Goal: Navigation & Orientation: Find specific page/section

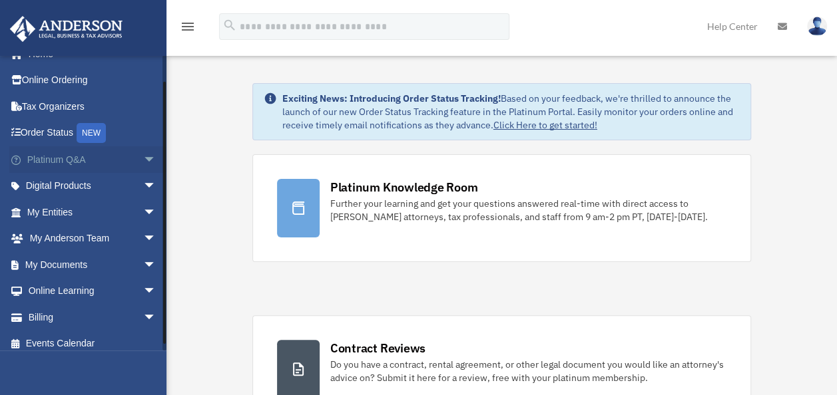
scroll to position [27, 0]
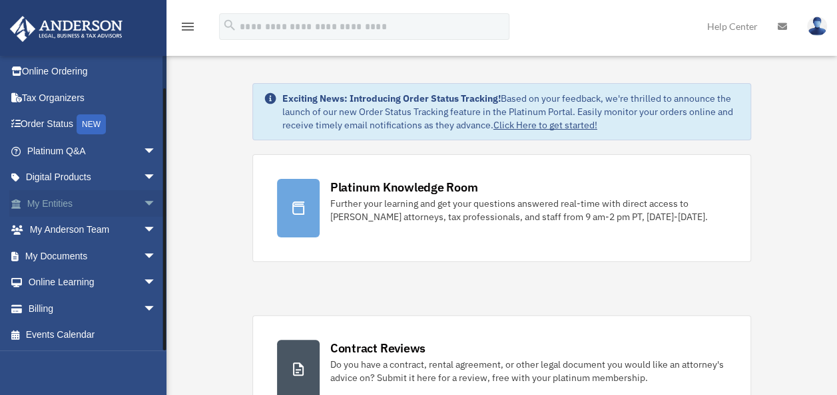
click at [143, 204] on span "arrow_drop_down" at bounding box center [156, 203] width 27 height 27
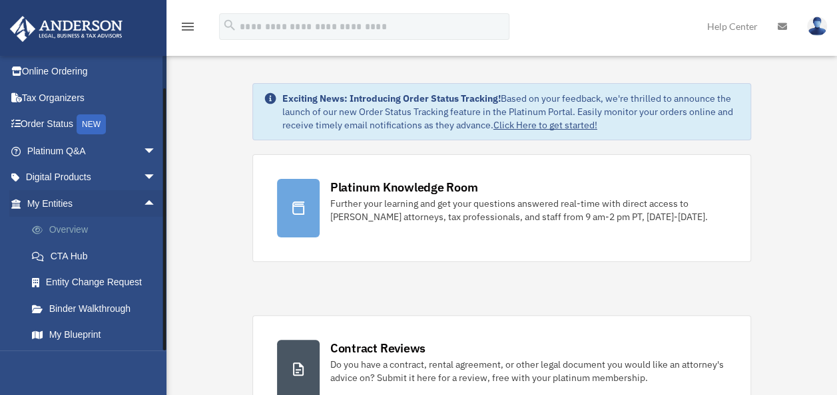
click at [73, 229] on link "Overview" at bounding box center [98, 230] width 158 height 27
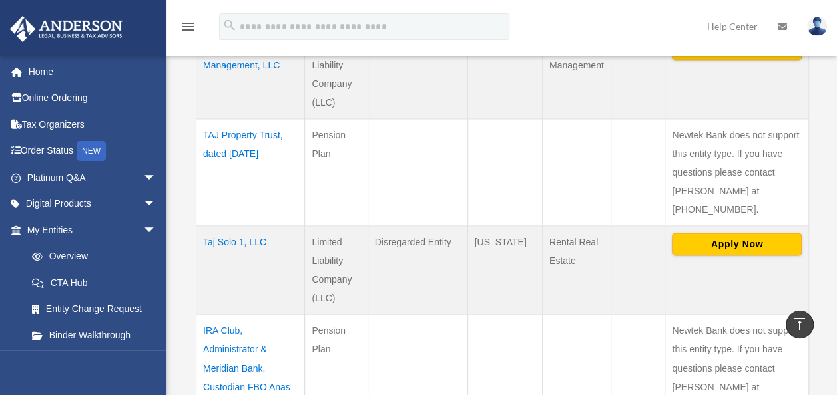
scroll to position [865, 0]
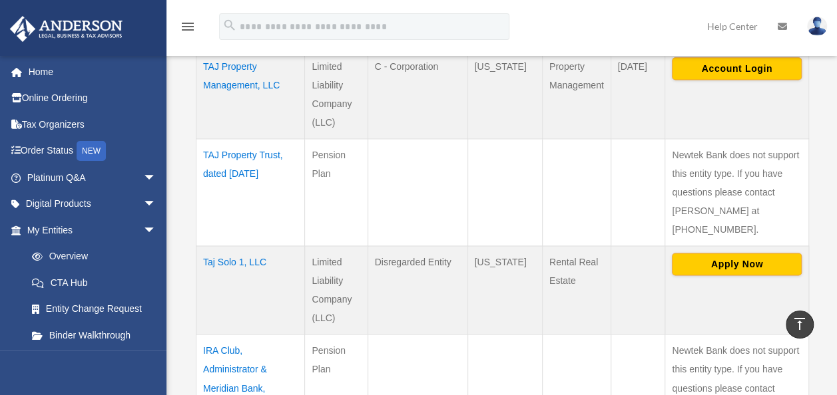
click at [236, 261] on td "Taj Solo 1, LLC" at bounding box center [250, 290] width 109 height 89
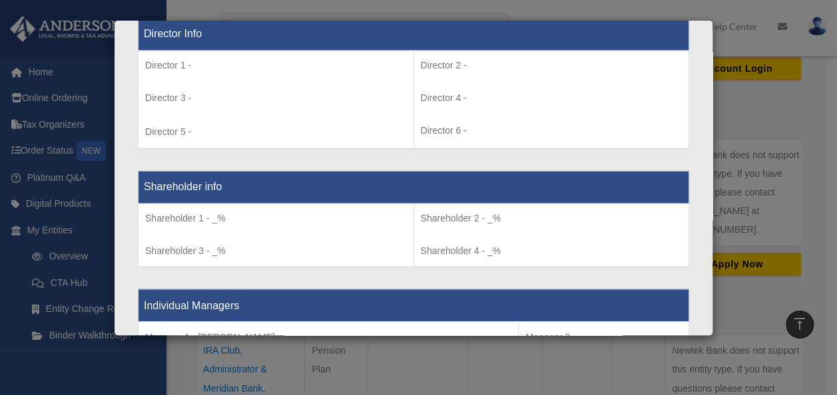
scroll to position [999, 0]
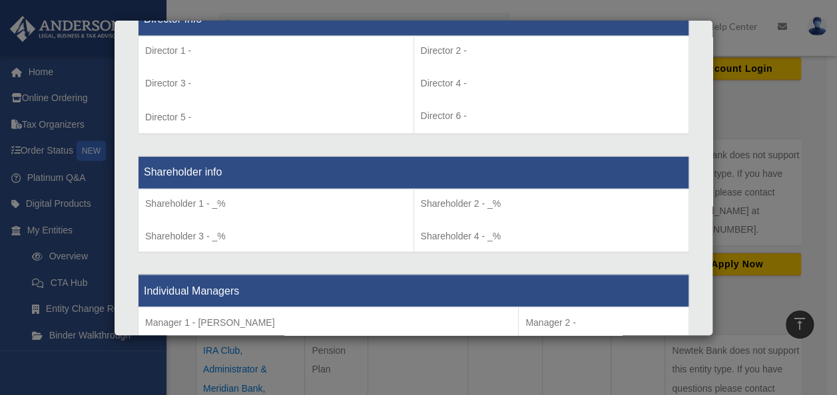
click at [409, 348] on div "Details × Articles Sent Organizational Date" at bounding box center [418, 197] width 837 height 395
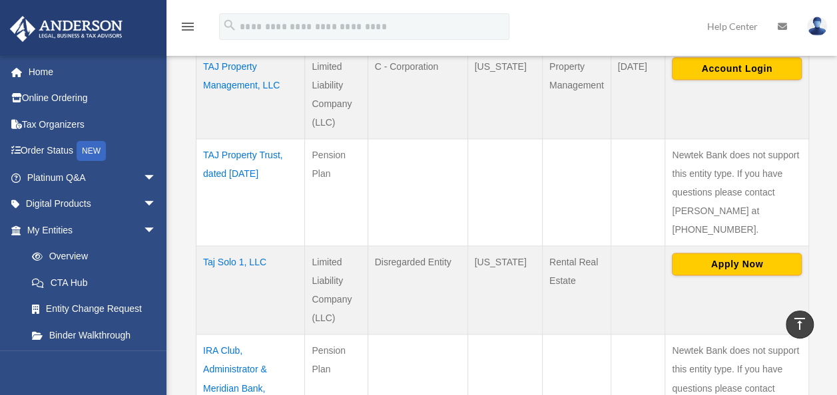
scroll to position [864, 0]
